Goal: Information Seeking & Learning: Check status

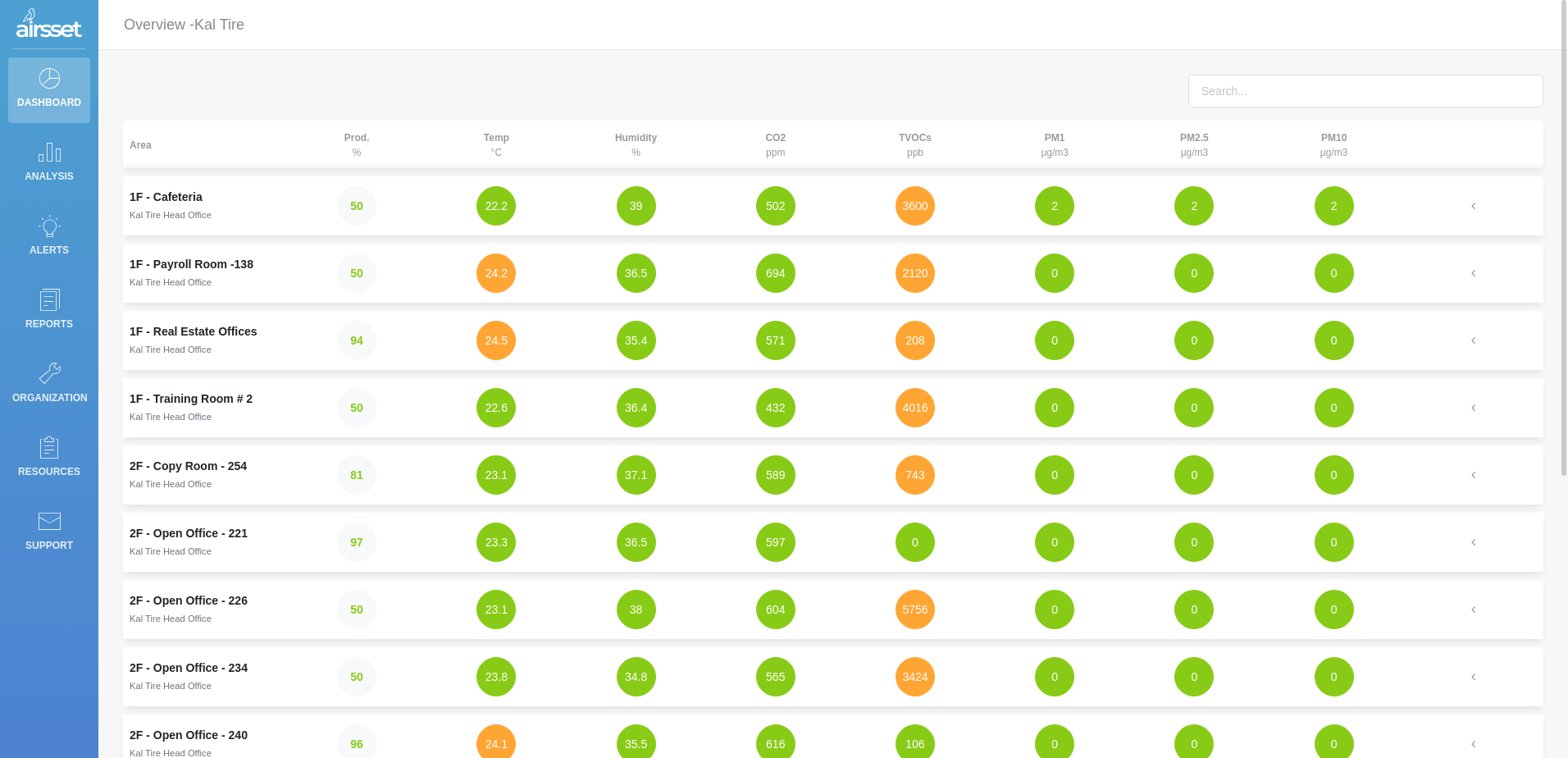
click at [180, 258] on td "1F - Payroll Room -138 Kal Tire Head Office" at bounding box center [205, 273] width 164 height 59
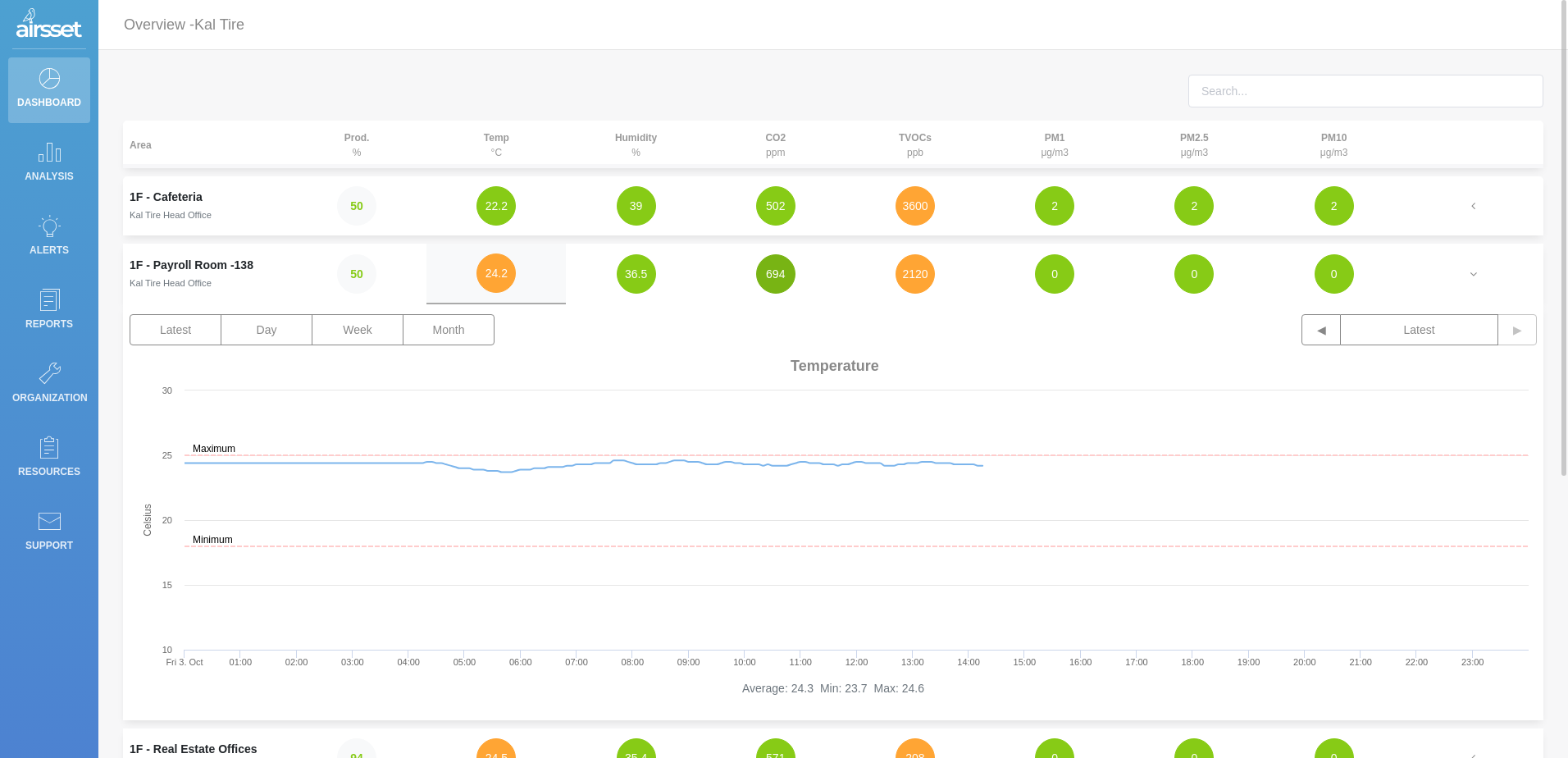
click at [772, 280] on button "694" at bounding box center [776, 274] width 39 height 39
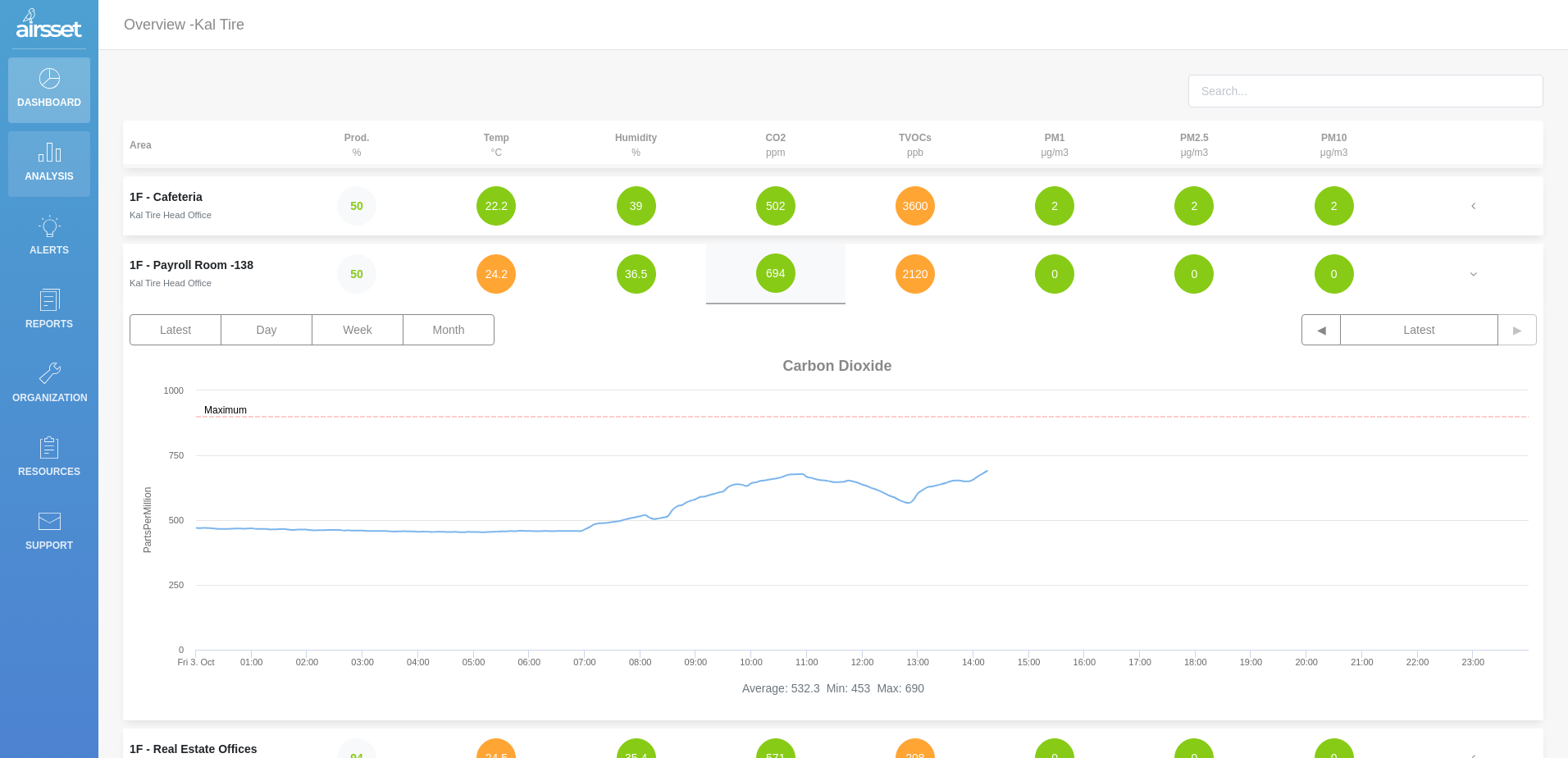
click at [41, 160] on icon at bounding box center [50, 152] width 25 height 23
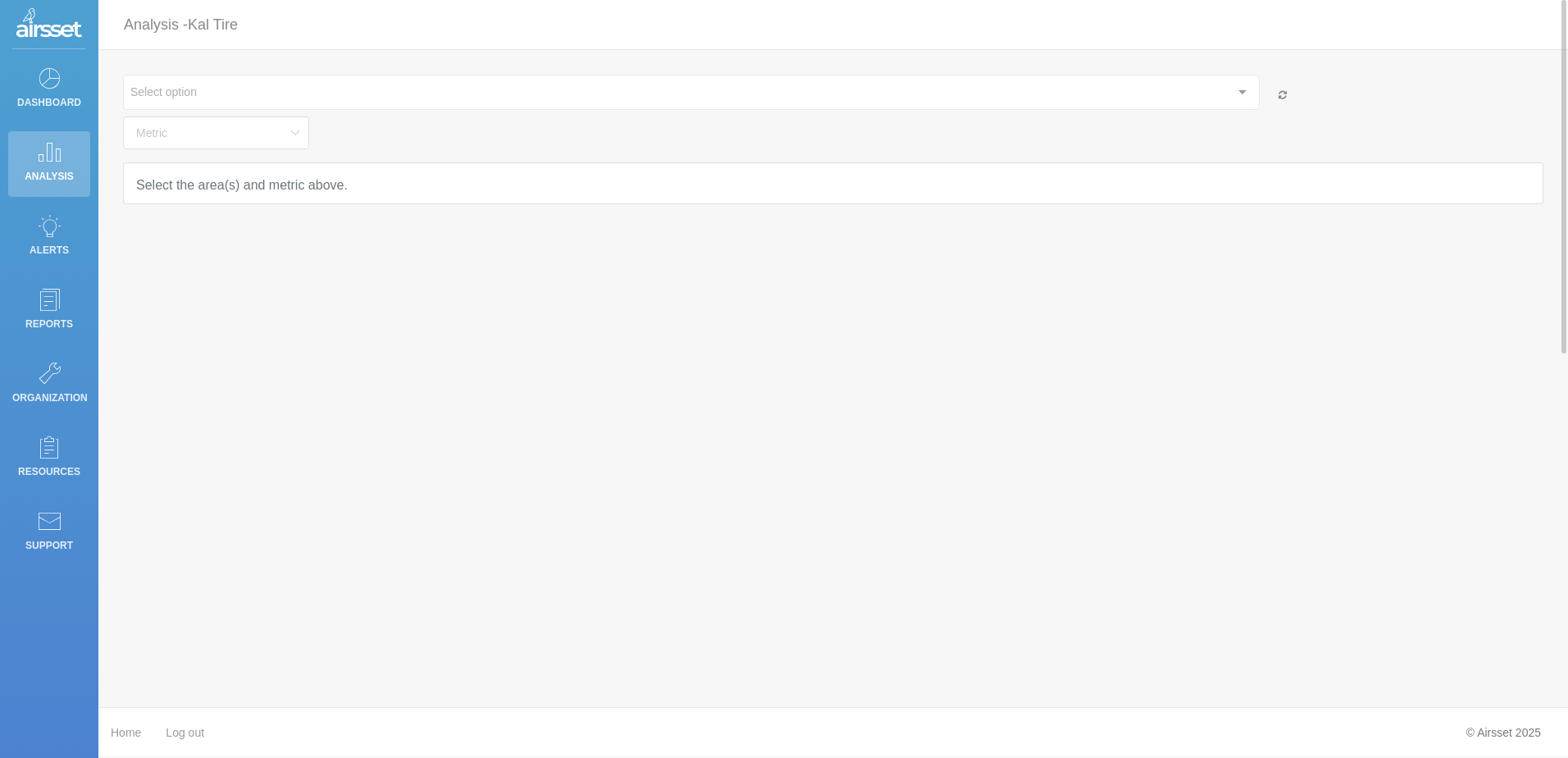
type input "Temperature"
click at [20, 77] on link "Dashboard" at bounding box center [49, 90] width 82 height 66
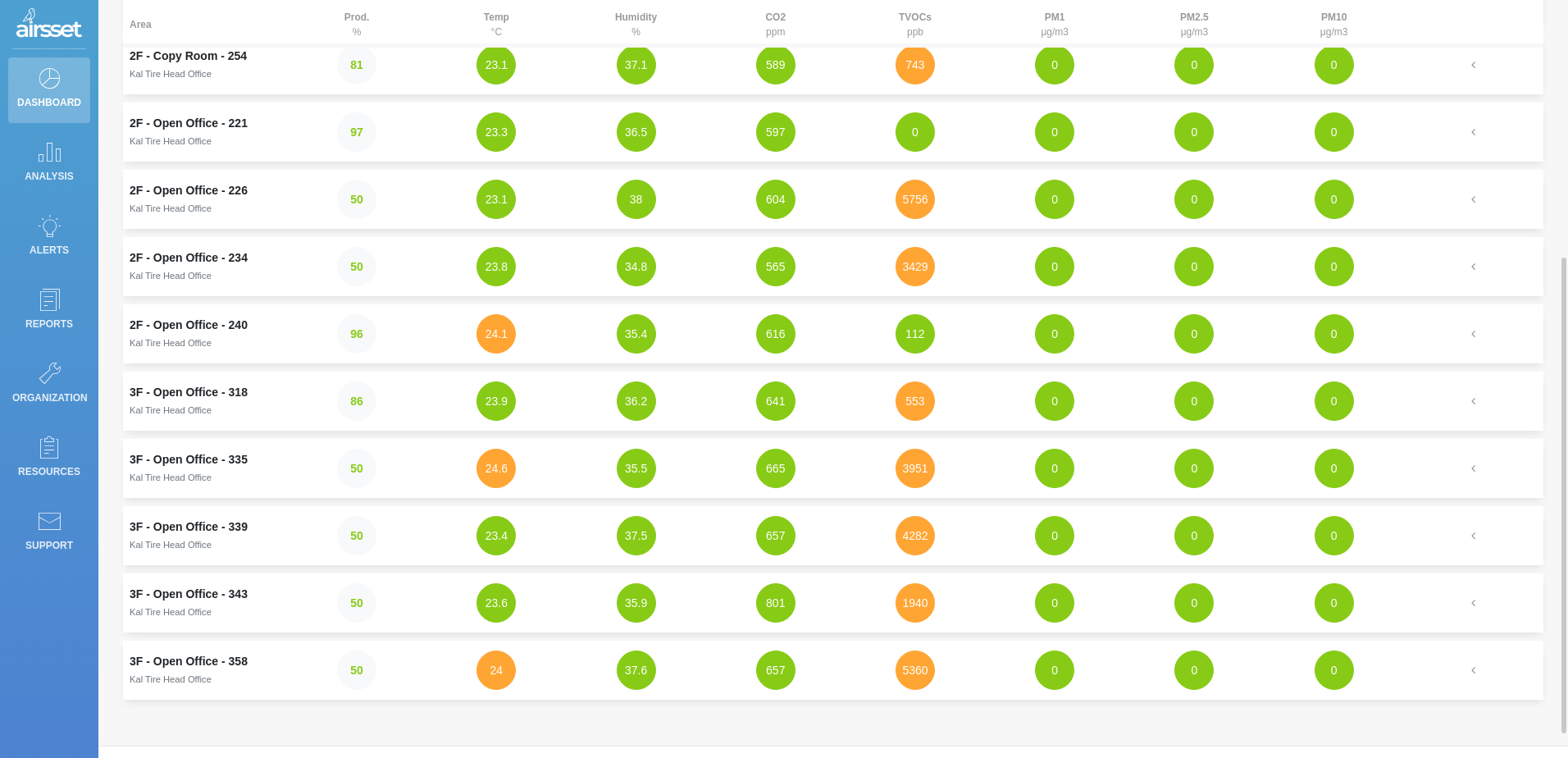
scroll to position [449, 0]
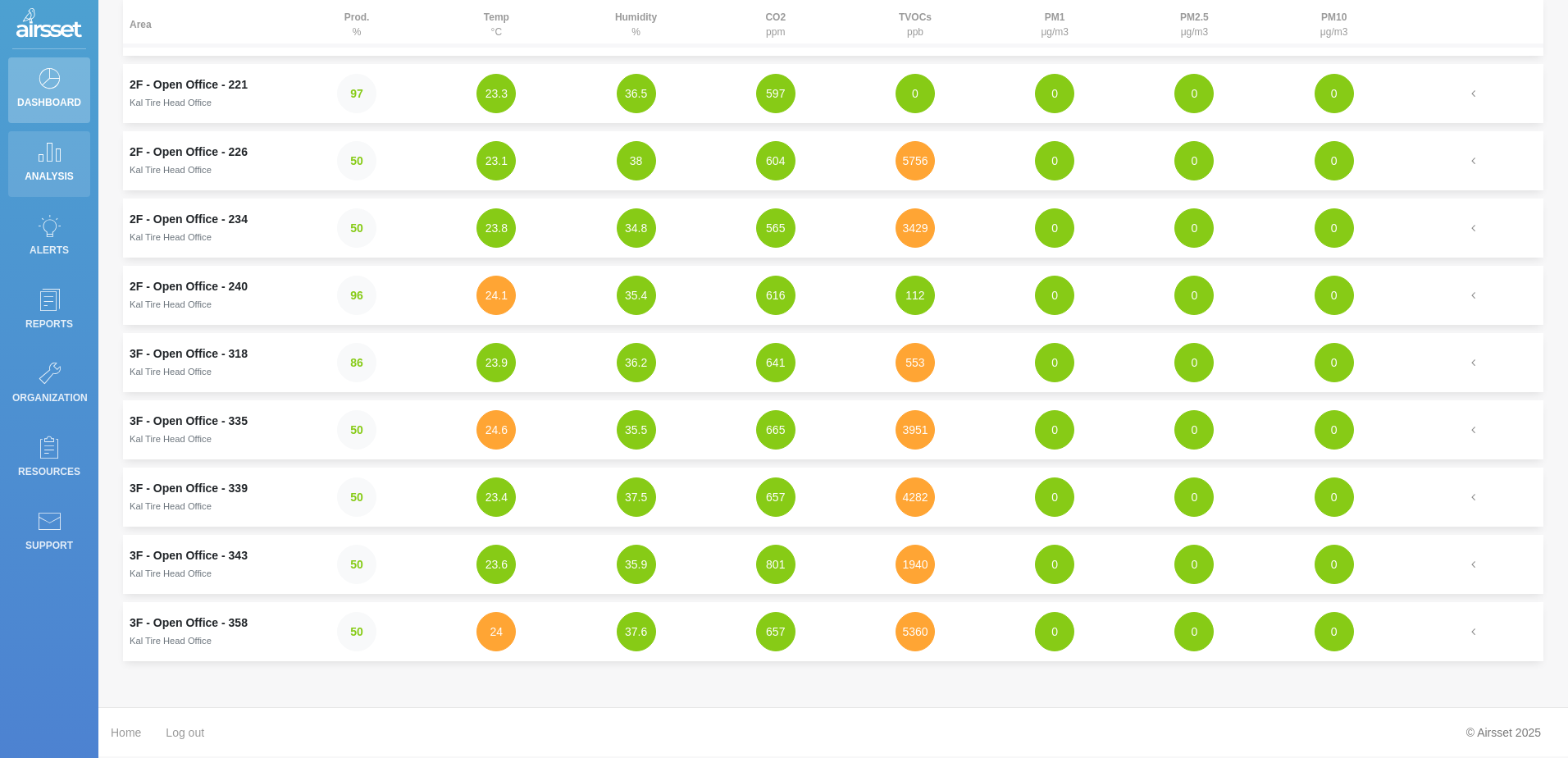
click at [62, 164] on p "Analysis" at bounding box center [49, 176] width 74 height 25
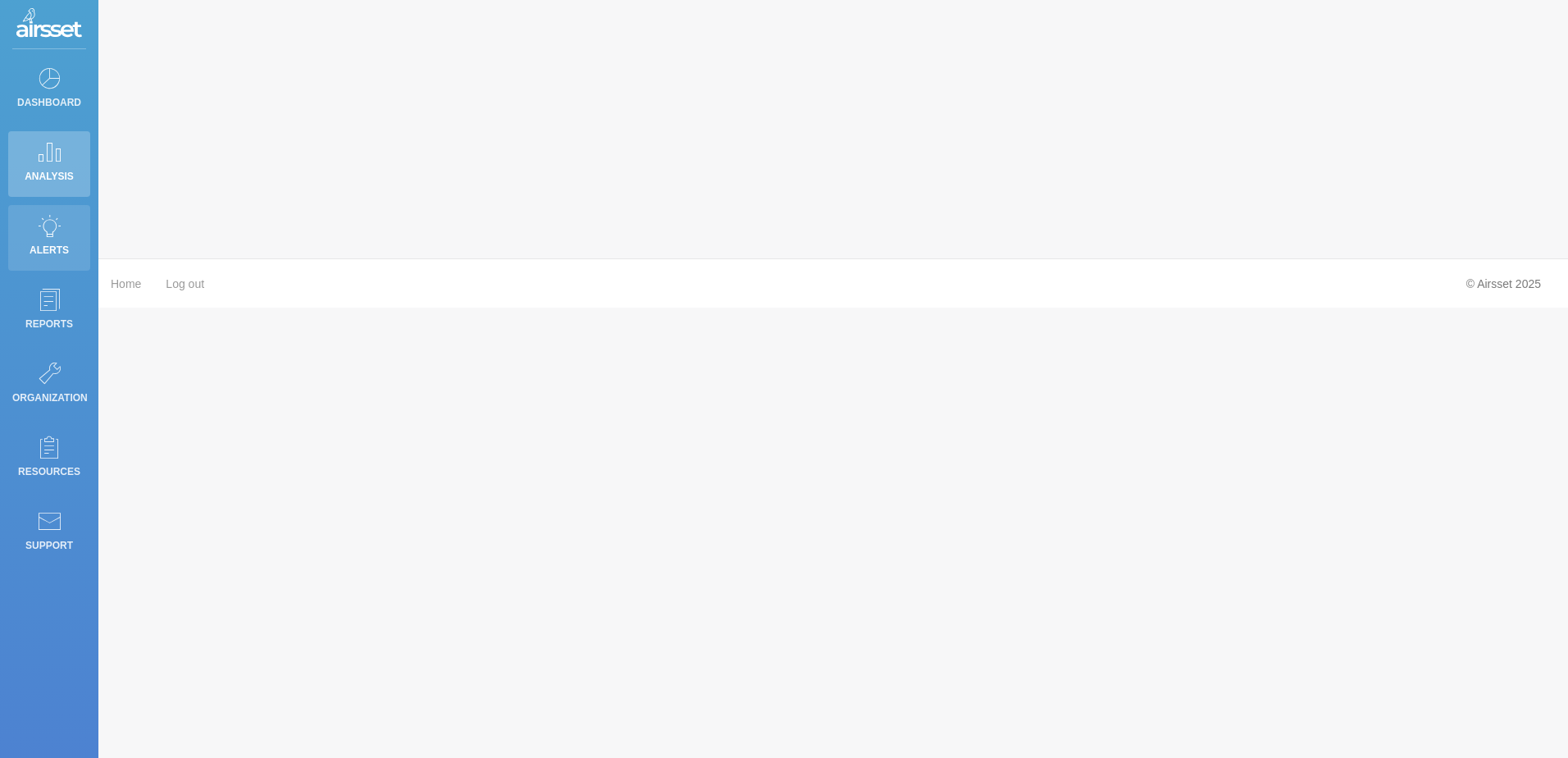
type input "Temperature"
click at [66, 220] on link "Alerts" at bounding box center [49, 238] width 82 height 66
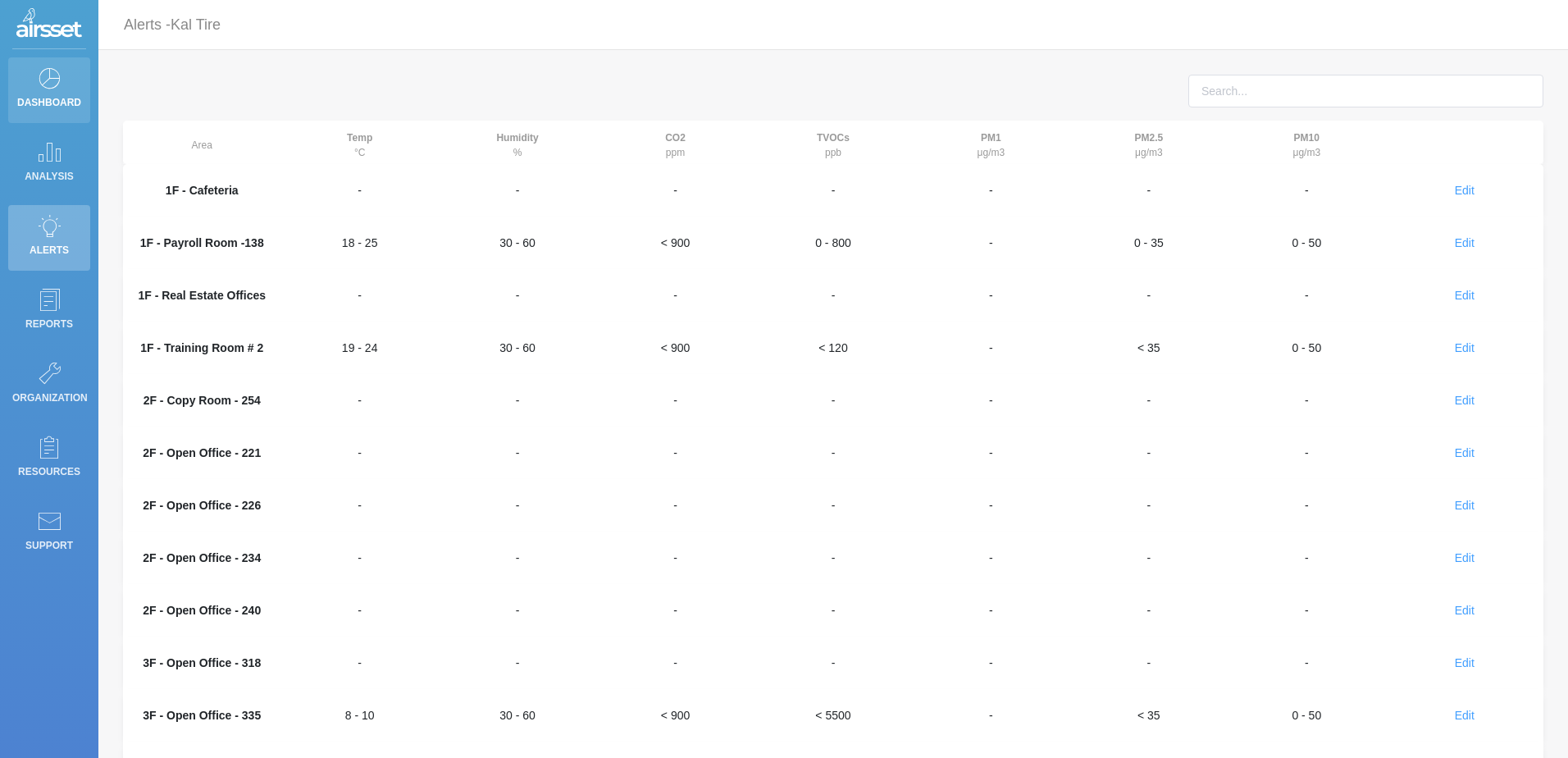
click at [58, 103] on p "Dashboard" at bounding box center [49, 103] width 74 height 25
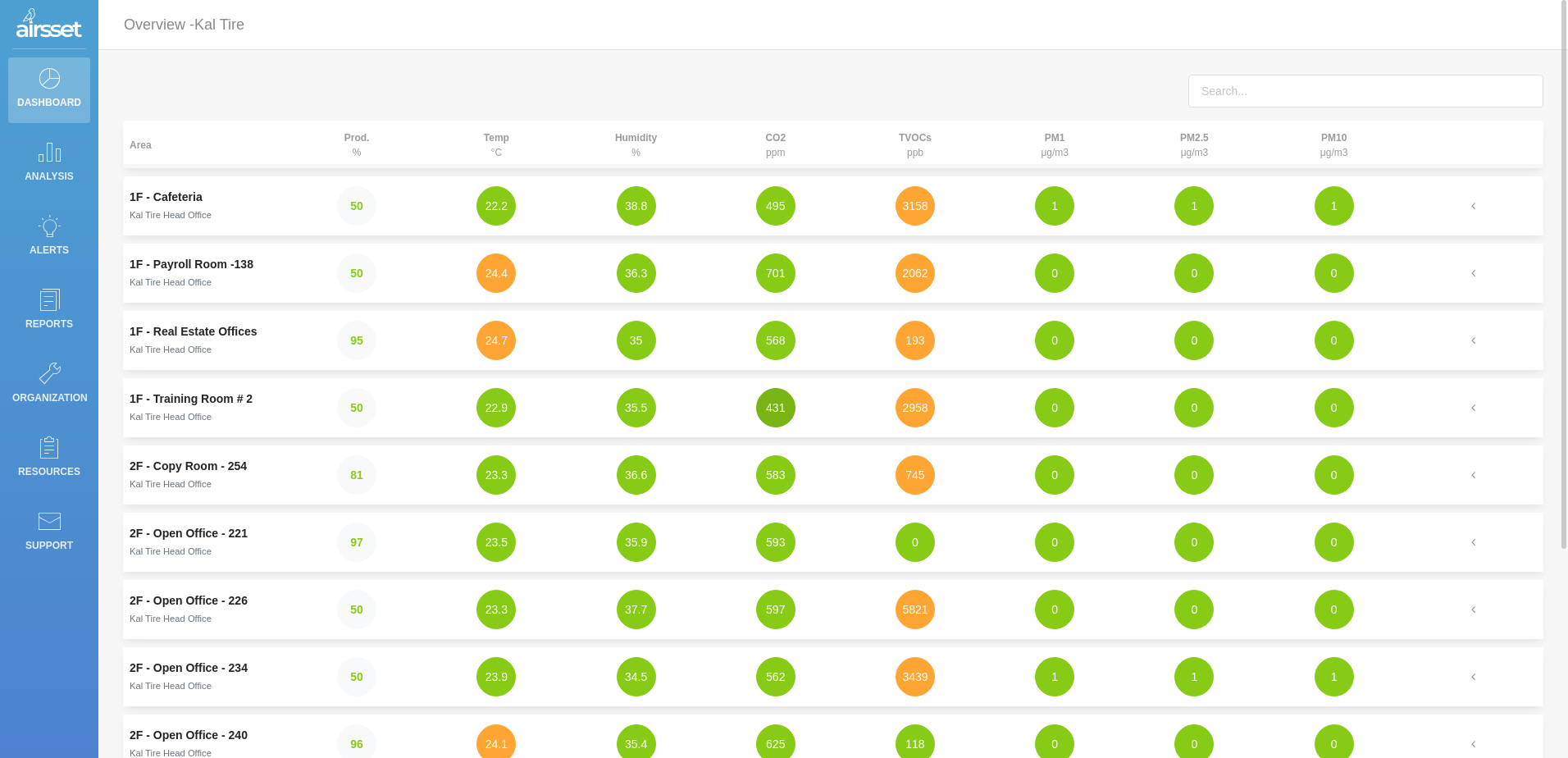
click at [788, 413] on button "431" at bounding box center [776, 408] width 39 height 39
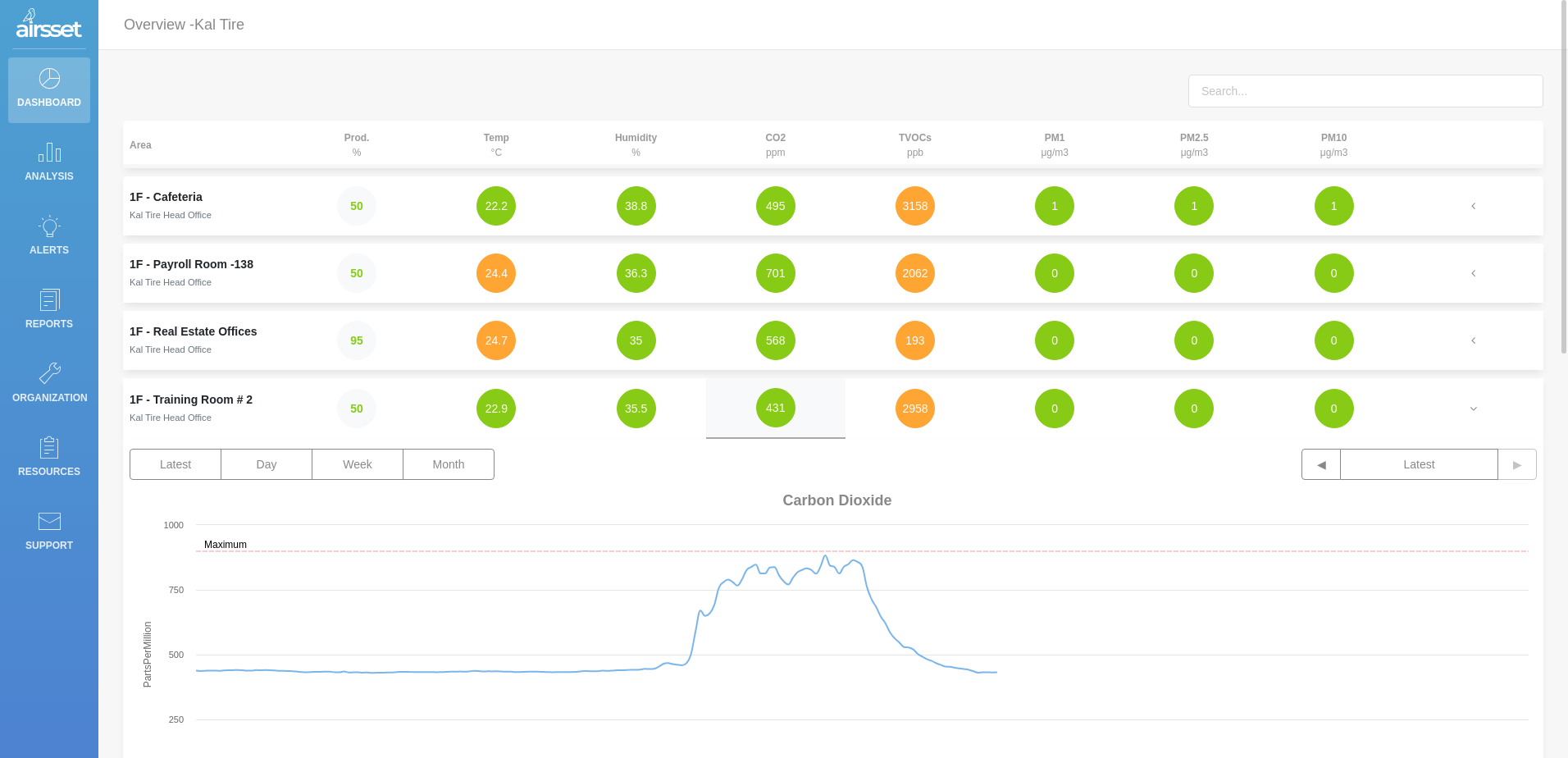
click at [160, 402] on td "1F - Training Room # 2 Kal Tire Head Office" at bounding box center [205, 409] width 164 height 60
